Goal: Transaction & Acquisition: Purchase product/service

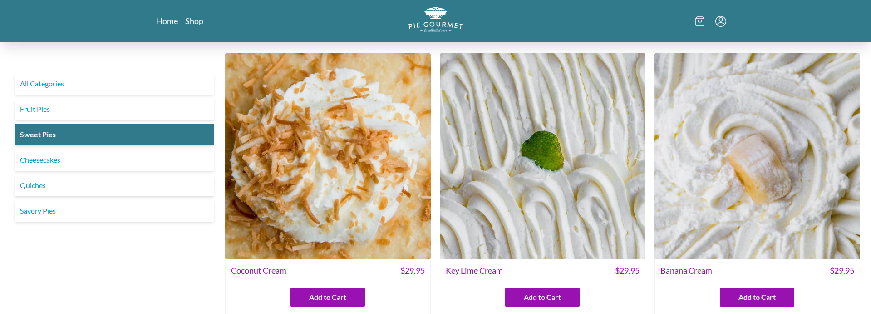
scroll to position [69, 0]
